Goal: Task Accomplishment & Management: Complete application form

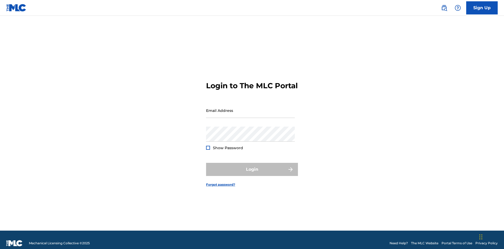
scroll to position [7, 0]
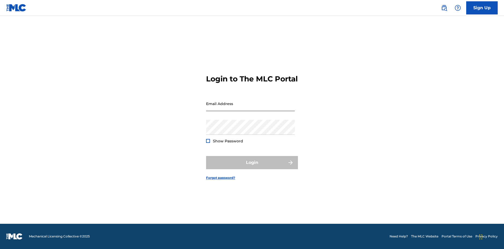
click at [250, 108] on input "Email Address" at bounding box center [250, 103] width 89 height 15
type input "[EMAIL_ADDRESS][DOMAIN_NAME]"
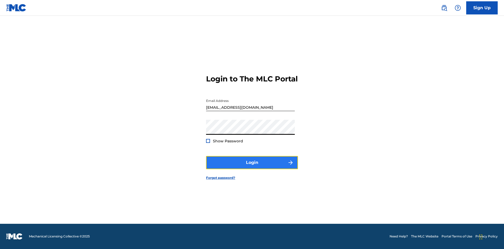
click at [252, 167] on button "Login" at bounding box center [252, 162] width 92 height 13
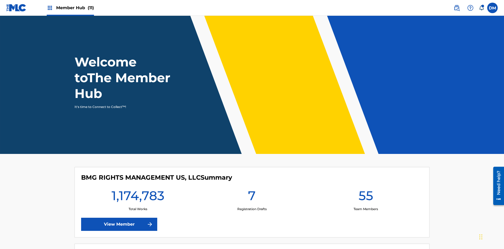
click at [70, 8] on span "Member Hub (11)" at bounding box center [75, 8] width 38 height 6
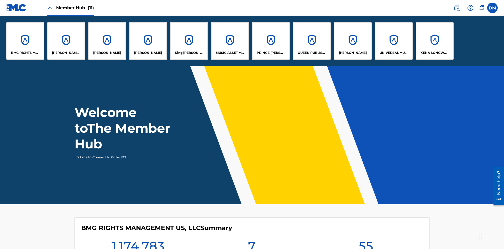
scroll to position [19, 0]
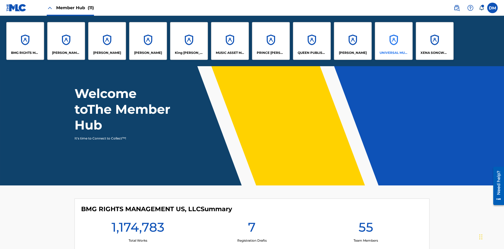
click at [393, 53] on p "UNIVERSAL MUSIC PUB GROUP" at bounding box center [393, 52] width 29 height 5
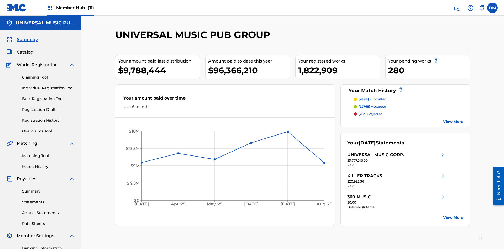
scroll to position [54, 0]
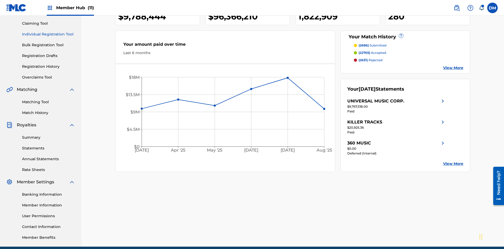
click at [49, 34] on link "Individual Registration Tool" at bounding box center [48, 34] width 53 height 6
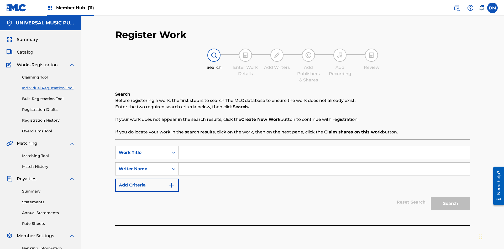
scroll to position [77, 0]
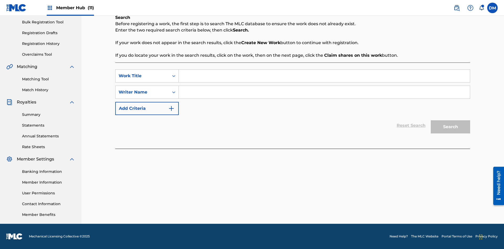
click at [324, 76] on input "Search Form" at bounding box center [324, 75] width 291 height 13
type input "Save At Publishers-Link Writers & Publishers Page After Linking Writer"
click at [324, 92] on input "Search Form" at bounding box center [324, 92] width 291 height 13
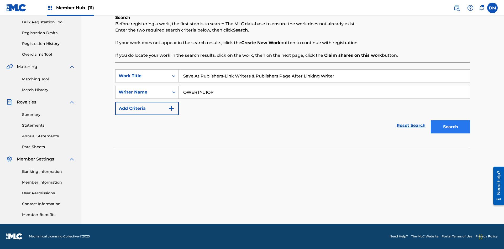
type input "QWERTYUIOP"
click at [450, 127] on button "Search" at bounding box center [449, 126] width 39 height 13
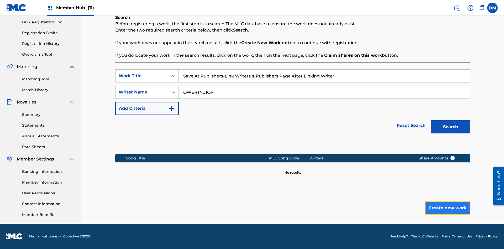
click at [447, 208] on button "Create new work" at bounding box center [447, 207] width 45 height 13
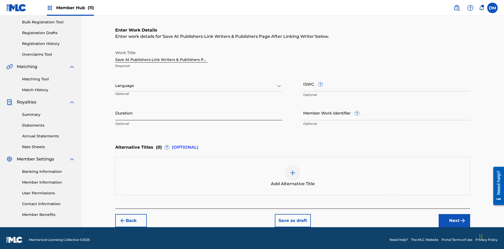
click at [199, 109] on input "Duration" at bounding box center [198, 112] width 167 height 15
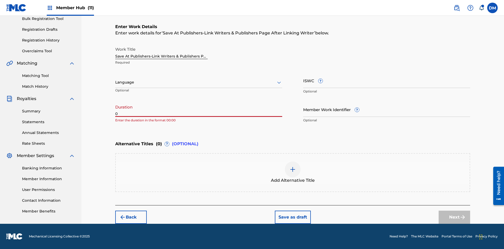
click at [199, 109] on input "0" at bounding box center [198, 109] width 167 height 15
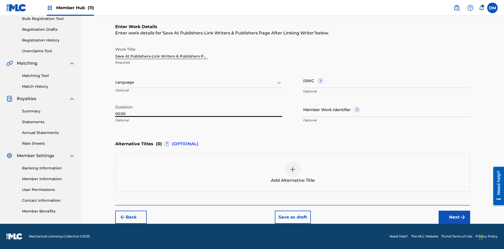
type input "00:00"
click at [279, 82] on icon at bounding box center [279, 82] width 6 height 6
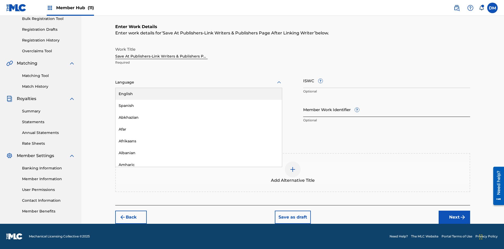
click at [199, 129] on div "Afar" at bounding box center [198, 129] width 166 height 12
click at [386, 109] on input "Member Work Identifier ?" at bounding box center [386, 109] width 167 height 15
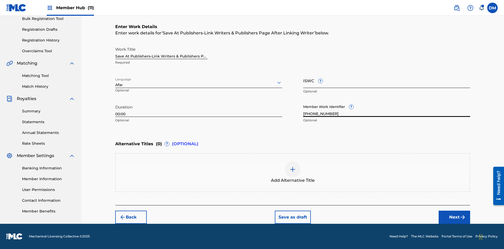
type input "[PHONE_NUMBER]"
click at [386, 80] on input "ISWC ?" at bounding box center [386, 80] width 167 height 15
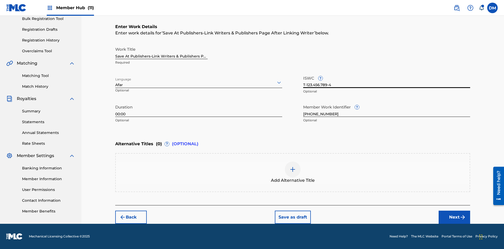
type input "T-123.456.789-4"
click at [292, 172] on img at bounding box center [292, 169] width 6 height 6
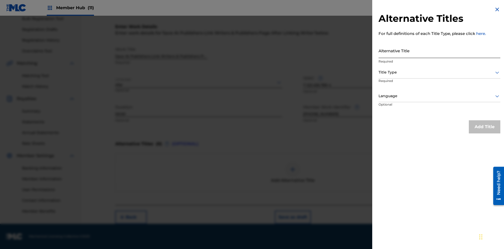
click at [439, 50] on input "Alternative Title" at bounding box center [439, 50] width 122 height 15
type input "Alt Title"
click at [439, 72] on div at bounding box center [439, 72] width 122 height 7
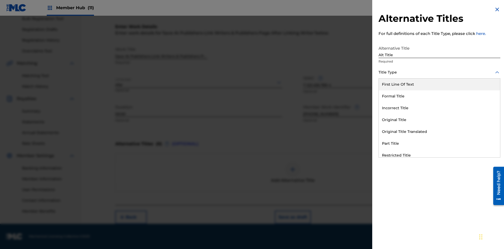
click at [439, 120] on div "Original Title" at bounding box center [438, 120] width 121 height 12
click at [439, 96] on div at bounding box center [439, 96] width 122 height 7
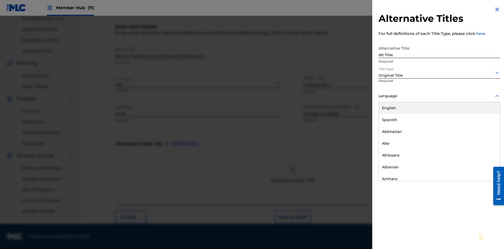
click at [484, 126] on button "Add Title" at bounding box center [483, 126] width 31 height 13
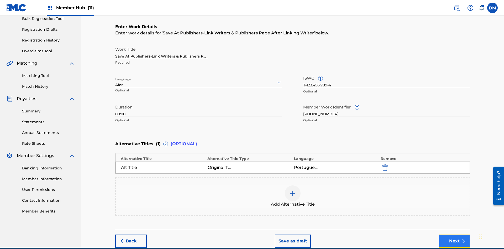
click at [454, 234] on button "Next" at bounding box center [453, 240] width 31 height 13
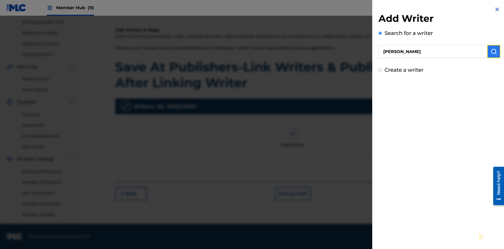
click at [493, 51] on img "submit" at bounding box center [493, 51] width 6 height 6
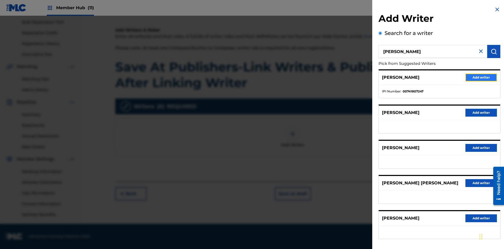
click at [481, 77] on button "Add writer" at bounding box center [480, 77] width 31 height 8
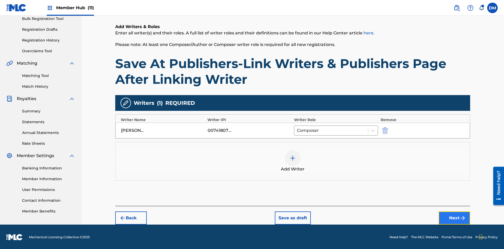
click at [454, 217] on button "Next" at bounding box center [453, 217] width 31 height 13
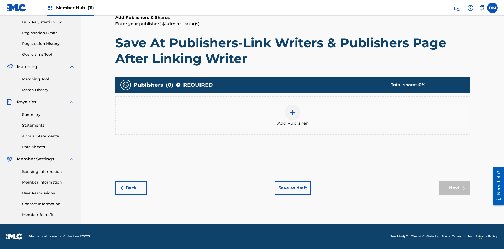
click at [292, 112] on img at bounding box center [292, 112] width 6 height 6
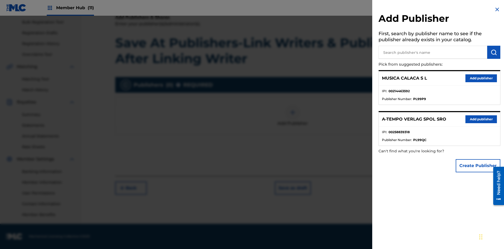
click at [432, 52] on input "text" at bounding box center [432, 52] width 109 height 13
click at [493, 52] on img "submit" at bounding box center [493, 52] width 6 height 6
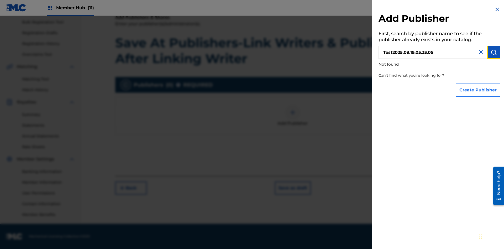
click at [478, 90] on button "Create Publisher" at bounding box center [477, 89] width 45 height 13
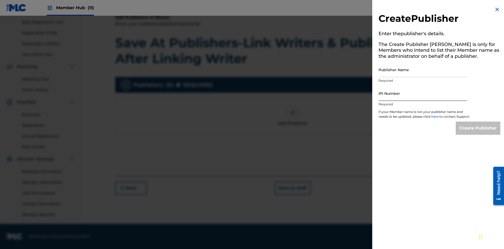
click at [422, 69] on input "Publisher Name" at bounding box center [422, 69] width 89 height 15
click at [422, 93] on input "IPI Number" at bounding box center [422, 93] width 89 height 15
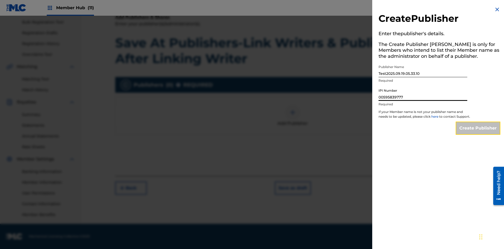
click at [478, 133] on input "Create Publisher" at bounding box center [477, 127] width 45 height 13
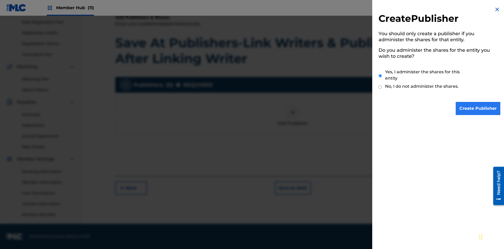
click at [380, 76] on input "Yes, I administer the shares for this entity" at bounding box center [379, 75] width 3 height 11
click at [478, 108] on input "Create Publisher" at bounding box center [477, 108] width 45 height 13
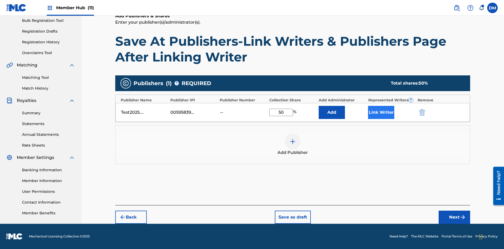
type input "50"
click at [381, 112] on button "Link Writer" at bounding box center [381, 112] width 26 height 13
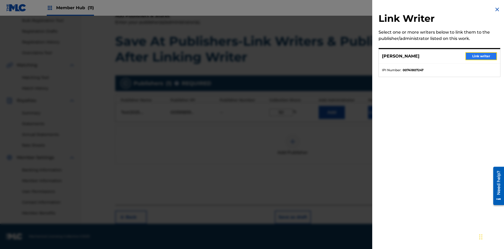
click at [481, 56] on button "Link writer" at bounding box center [480, 56] width 31 height 8
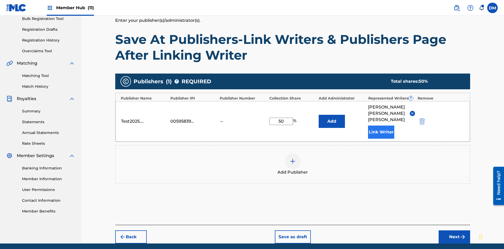
click at [381, 125] on button "Link Writer" at bounding box center [381, 131] width 26 height 13
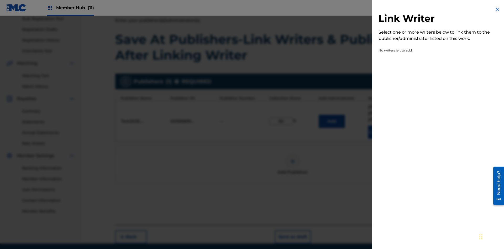
click at [497, 9] on img at bounding box center [497, 9] width 6 height 6
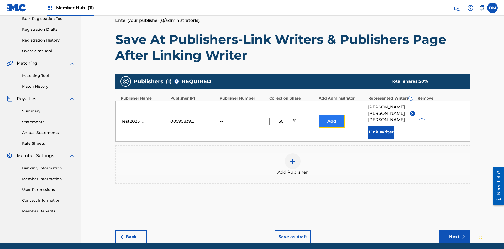
click at [331, 115] on button "Add" at bounding box center [331, 121] width 26 height 13
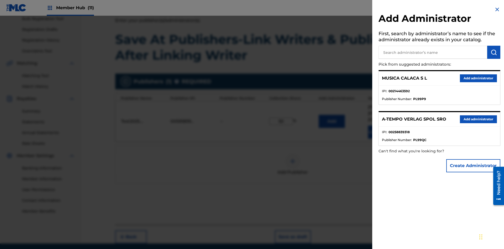
click at [432, 52] on input "text" at bounding box center [432, 52] width 109 height 13
click at [493, 52] on img "submit" at bounding box center [493, 52] width 6 height 6
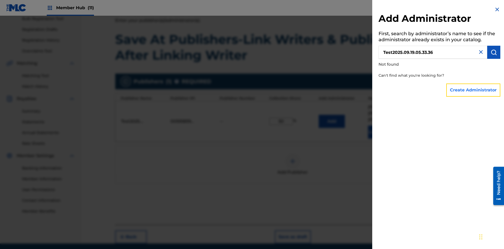
click at [473, 90] on button "Create Administrator" at bounding box center [473, 89] width 54 height 13
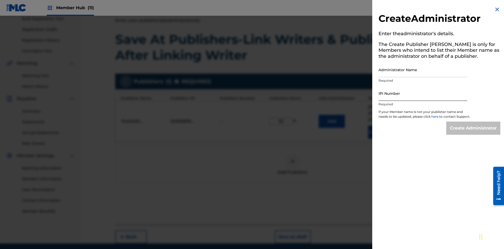
click at [422, 69] on input "Administrator Name" at bounding box center [422, 69] width 89 height 15
click at [422, 93] on input "IPI Number" at bounding box center [422, 93] width 89 height 15
click at [473, 133] on input "Create Administrator" at bounding box center [473, 127] width 54 height 13
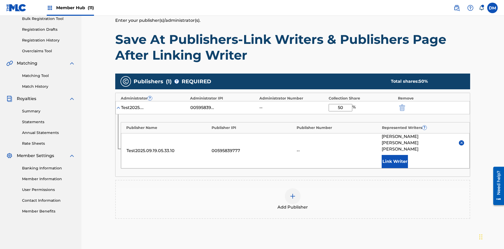
scroll to position [122, 0]
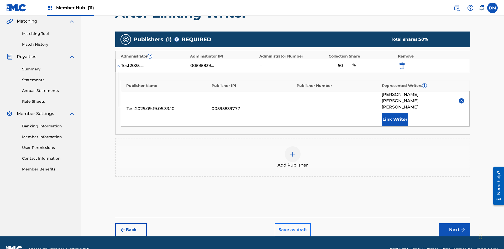
type input "50"
click at [292, 223] on button "Save as draft" at bounding box center [293, 229] width 36 height 13
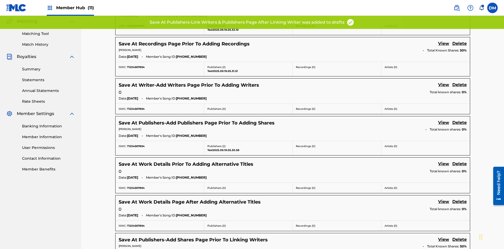
click at [443, 6] on link "View" at bounding box center [443, 2] width 11 height 7
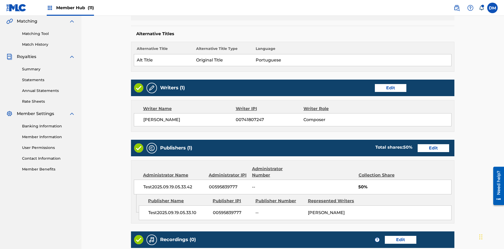
scroll to position [99, 131]
